Goal: Task Accomplishment & Management: Manage account settings

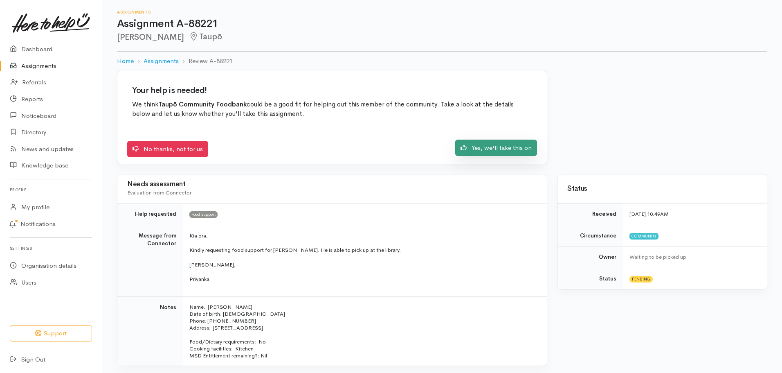
click at [503, 150] on link "Yes, we'll take this on" at bounding box center [496, 147] width 82 height 17
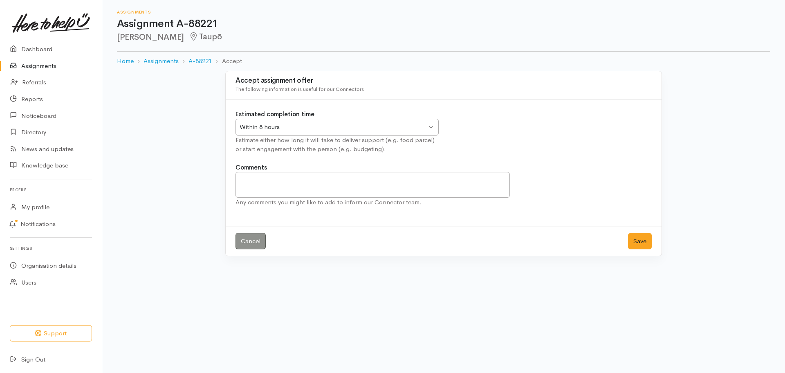
click at [433, 126] on div "Within 8 hours Within 8 hours" at bounding box center [337, 127] width 203 height 17
click at [639, 243] on button "Save" at bounding box center [640, 241] width 24 height 17
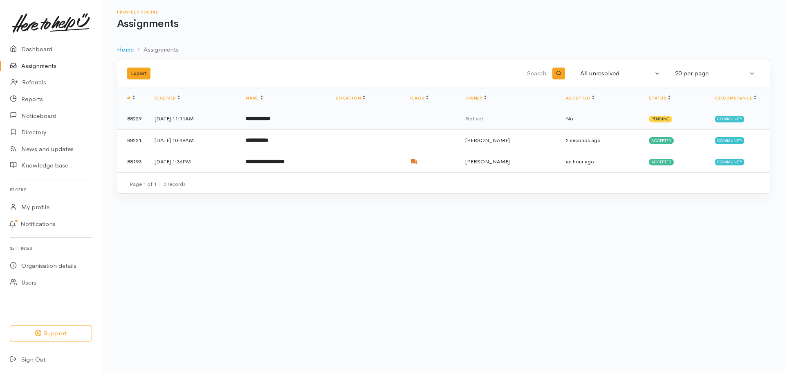
click at [387, 118] on td at bounding box center [367, 119] width 74 height 22
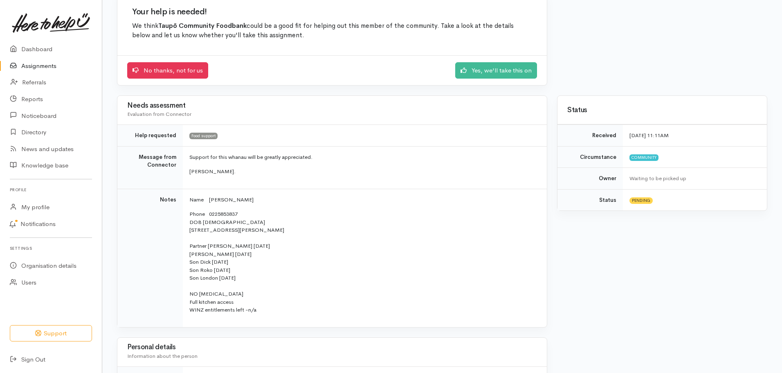
scroll to position [65, 0]
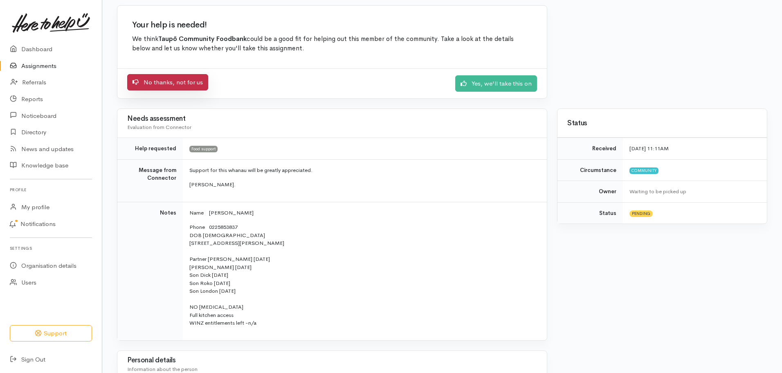
click at [180, 81] on link "No thanks, not for us" at bounding box center [167, 82] width 81 height 17
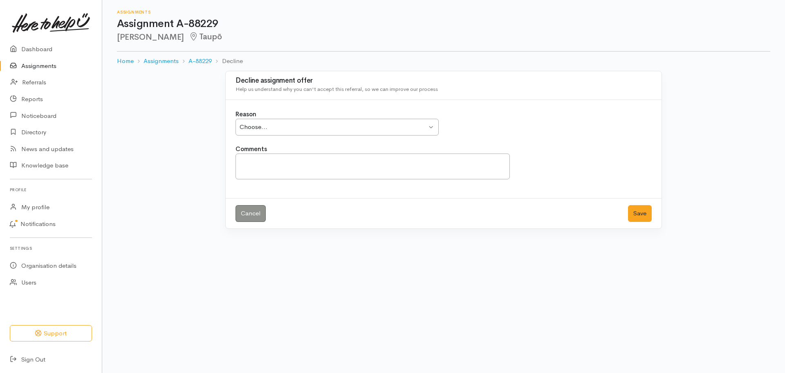
click at [433, 128] on div "Choose... Choose..." at bounding box center [337, 127] width 203 height 17
drag, startPoint x: 309, startPoint y: 229, endPoint x: 241, endPoint y: 164, distance: 93.7
click at [241, 164] on textarea "Comments" at bounding box center [373, 166] width 274 height 26
click at [248, 162] on textarea "EXceeded assistance Must engage with Financial Advocate" at bounding box center [373, 166] width 274 height 26
click at [413, 161] on textarea "Exceeded assistance Must engage with Financial Advocate" at bounding box center [373, 166] width 274 height 26
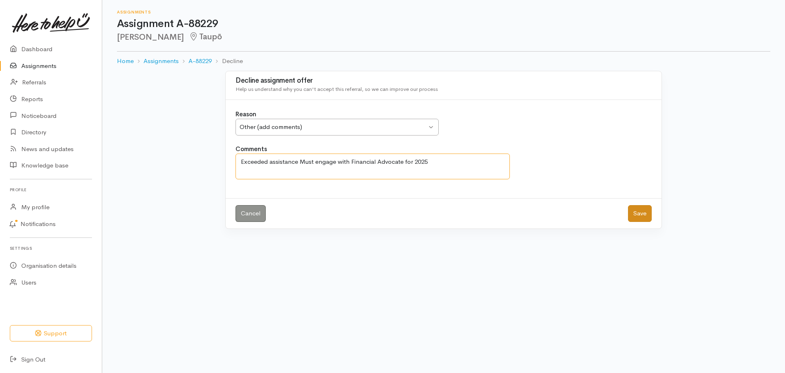
type textarea "Exceeded assistance Must engage with Financial Advocate for 2025"
click at [645, 215] on button "Save" at bounding box center [640, 213] width 24 height 17
